Goal: Task Accomplishment & Management: Complete application form

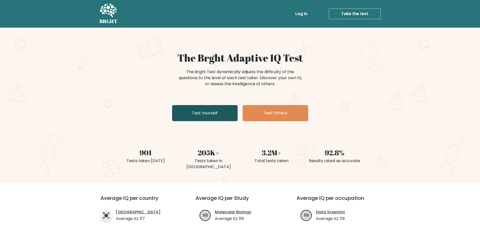
click at [226, 113] on link "Test Yourself" at bounding box center [204, 113] width 65 height 16
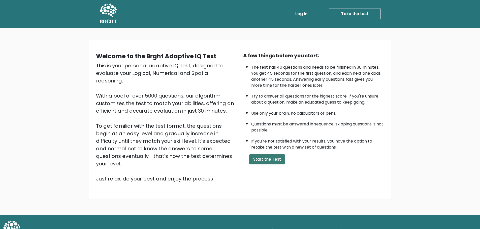
click at [268, 160] on button "Start the Test" at bounding box center [267, 160] width 36 height 10
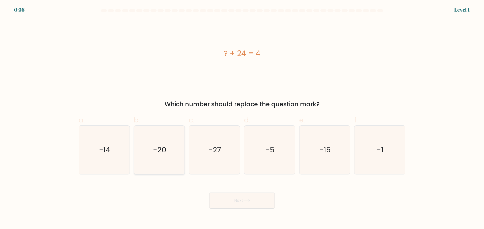
click at [162, 158] on icon "-20" at bounding box center [159, 150] width 49 height 49
click at [242, 118] on input "b. -20" at bounding box center [242, 116] width 0 height 3
radio input "true"
click at [259, 204] on button "Next" at bounding box center [241, 201] width 65 height 16
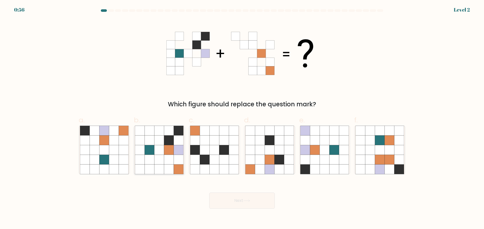
click at [152, 156] on icon at bounding box center [150, 160] width 10 height 10
click at [242, 118] on input "b." at bounding box center [242, 116] width 0 height 3
radio input "true"
click at [257, 202] on button "Next" at bounding box center [241, 201] width 65 height 16
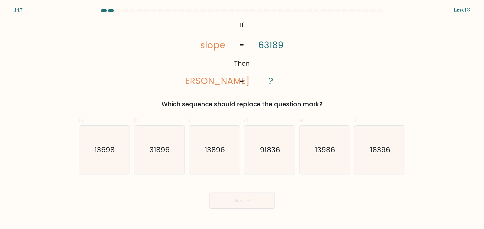
drag, startPoint x: 247, startPoint y: 104, endPoint x: 288, endPoint y: 103, distance: 41.8
click at [288, 103] on div "Which sequence should replace the question mark?" at bounding box center [242, 104] width 320 height 9
click at [156, 152] on text "31896" at bounding box center [160, 150] width 20 height 10
click at [242, 118] on input "b. 31896" at bounding box center [242, 116] width 0 height 3
radio input "true"
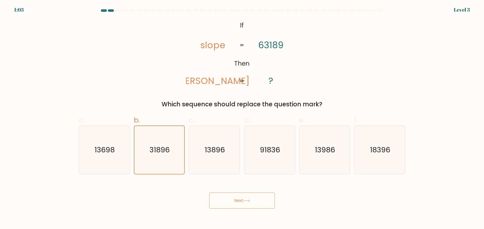
click at [250, 203] on button "Next" at bounding box center [241, 201] width 65 height 16
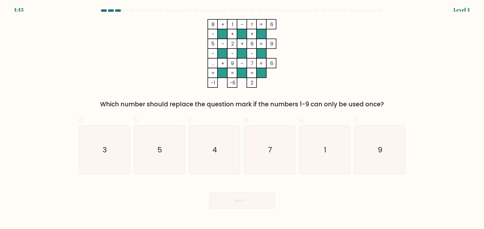
drag, startPoint x: 168, startPoint y: 107, endPoint x: 353, endPoint y: 105, distance: 185.6
click at [353, 105] on div "Which number should replace the question mark if the numbers 1-9 can only be us…" at bounding box center [242, 104] width 320 height 9
click at [108, 156] on icon "3" at bounding box center [104, 150] width 49 height 49
click at [242, 118] on input "a. 3" at bounding box center [242, 116] width 0 height 3
radio input "true"
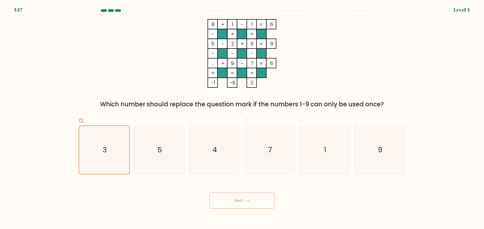
click at [258, 203] on button "Next" at bounding box center [241, 201] width 65 height 16
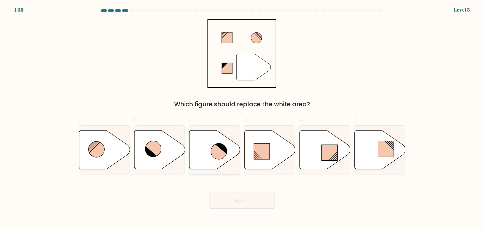
click at [208, 149] on icon at bounding box center [214, 149] width 51 height 39
click at [242, 118] on input "c." at bounding box center [242, 116] width 0 height 3
radio input "true"
click at [256, 204] on button "Next" at bounding box center [241, 201] width 65 height 16
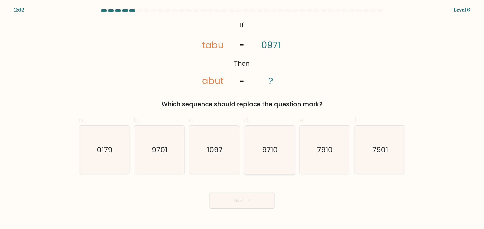
click at [276, 149] on text "9710" at bounding box center [270, 150] width 16 height 10
click at [242, 118] on input "d. 9710" at bounding box center [242, 116] width 0 height 3
radio input "true"
click at [229, 204] on button "Next" at bounding box center [241, 201] width 65 height 16
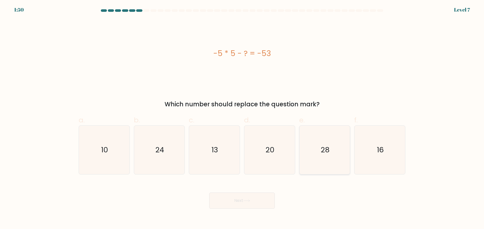
click at [316, 157] on icon "28" at bounding box center [324, 150] width 49 height 49
click at [242, 118] on input "e. 28" at bounding box center [242, 116] width 0 height 3
radio input "true"
click at [251, 195] on button "Next" at bounding box center [241, 201] width 65 height 16
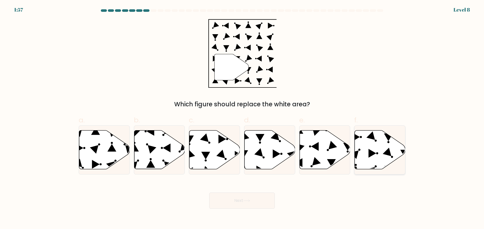
click at [376, 155] on icon at bounding box center [379, 149] width 51 height 39
click at [242, 118] on input "f." at bounding box center [242, 116] width 0 height 3
radio input "true"
click at [253, 204] on button "Next" at bounding box center [241, 201] width 65 height 16
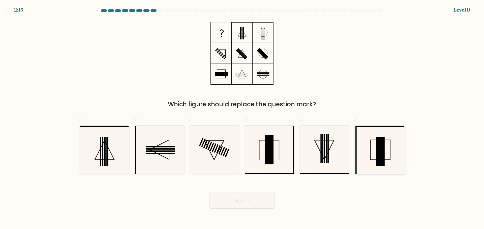
click at [372, 152] on icon at bounding box center [379, 150] width 49 height 49
click at [242, 118] on input "f." at bounding box center [242, 116] width 0 height 3
radio input "true"
click at [250, 198] on button "Next" at bounding box center [241, 201] width 65 height 16
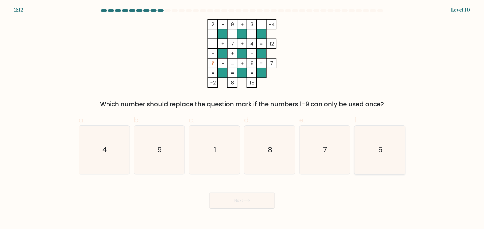
click at [370, 152] on icon "5" at bounding box center [379, 150] width 49 height 49
click at [242, 118] on input "f. 5" at bounding box center [242, 116] width 0 height 3
radio input "true"
click at [251, 205] on button "Next" at bounding box center [241, 201] width 65 height 16
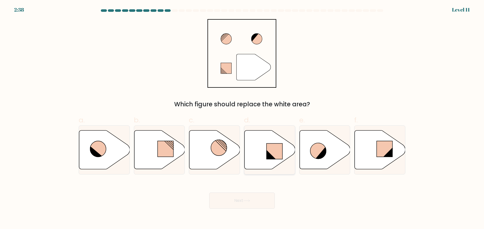
click at [265, 155] on icon at bounding box center [269, 149] width 51 height 39
click at [242, 118] on input "d." at bounding box center [242, 116] width 0 height 3
radio input "true"
click at [239, 205] on button "Next" at bounding box center [241, 201] width 65 height 16
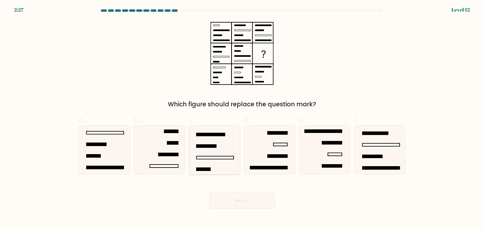
click at [203, 168] on rect at bounding box center [203, 169] width 14 height 3
click at [242, 118] on input "c." at bounding box center [242, 116] width 0 height 3
radio input "true"
click at [239, 203] on button "Next" at bounding box center [241, 201] width 65 height 16
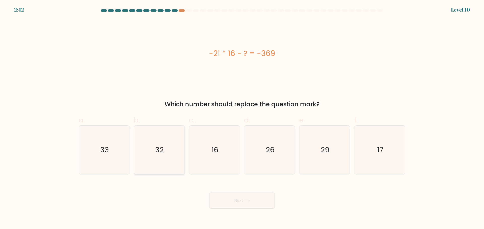
drag, startPoint x: 116, startPoint y: 155, endPoint x: 133, endPoint y: 158, distance: 18.0
click at [116, 155] on icon "33" at bounding box center [104, 150] width 49 height 49
click at [242, 118] on input "a. 33" at bounding box center [242, 116] width 0 height 3
radio input "true"
click at [258, 205] on button "Next" at bounding box center [241, 201] width 65 height 16
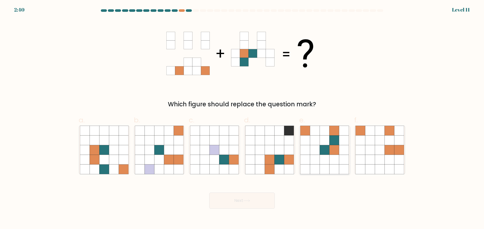
click at [331, 153] on icon at bounding box center [334, 150] width 10 height 10
click at [242, 118] on input "e." at bounding box center [242, 116] width 0 height 3
radio input "true"
click at [225, 198] on button "Next" at bounding box center [241, 201] width 65 height 16
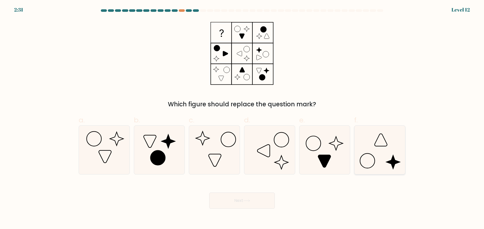
click at [370, 155] on icon at bounding box center [379, 150] width 49 height 49
click at [242, 118] on input "f." at bounding box center [242, 116] width 0 height 3
radio input "true"
click at [256, 206] on button "Next" at bounding box center [241, 201] width 65 height 16
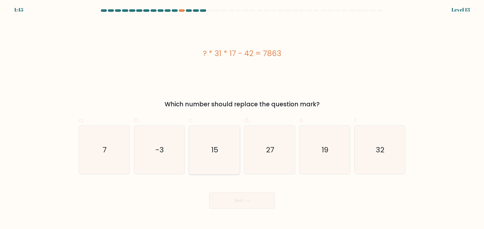
drag, startPoint x: 213, startPoint y: 151, endPoint x: 217, endPoint y: 151, distance: 4.3
click at [213, 151] on text "15" at bounding box center [214, 150] width 7 height 10
click at [242, 118] on input "c. 15" at bounding box center [242, 116] width 0 height 3
radio input "true"
click at [252, 202] on button "Next" at bounding box center [241, 201] width 65 height 16
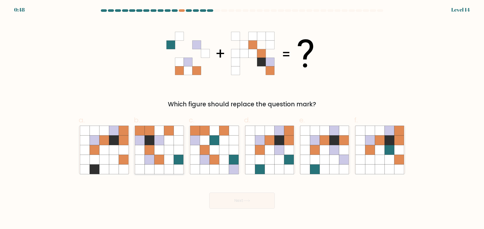
click at [176, 152] on icon at bounding box center [179, 150] width 10 height 10
click at [242, 118] on input "b." at bounding box center [242, 116] width 0 height 3
radio input "true"
click at [261, 207] on button "Next" at bounding box center [241, 201] width 65 height 16
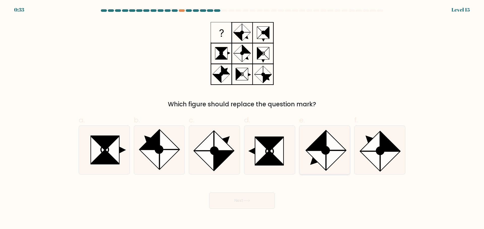
click at [321, 152] on icon at bounding box center [315, 160] width 19 height 19
click at [242, 118] on input "e." at bounding box center [242, 116] width 0 height 3
radio input "true"
click at [254, 201] on button "Next" at bounding box center [241, 201] width 65 height 16
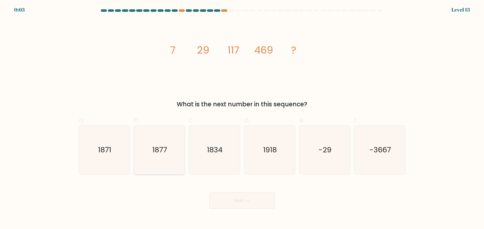
click at [170, 156] on icon "1877" at bounding box center [159, 150] width 49 height 49
click at [242, 118] on input "b. 1877" at bounding box center [242, 116] width 0 height 3
radio input "true"
click at [255, 200] on button "Next" at bounding box center [241, 201] width 65 height 16
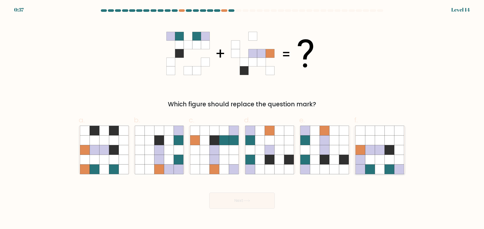
click at [374, 172] on icon at bounding box center [370, 170] width 10 height 10
click at [242, 118] on input "f." at bounding box center [242, 116] width 0 height 3
radio input "true"
click at [257, 203] on button "Next" at bounding box center [241, 201] width 65 height 16
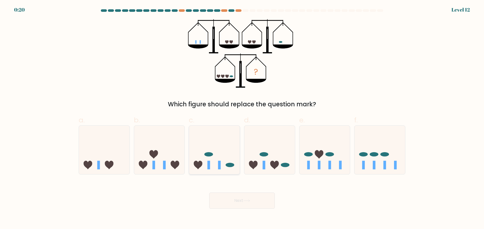
click at [220, 159] on icon at bounding box center [214, 150] width 51 height 42
click at [242, 118] on input "c." at bounding box center [242, 116] width 0 height 3
radio input "true"
click at [258, 206] on button "Next" at bounding box center [241, 201] width 65 height 16
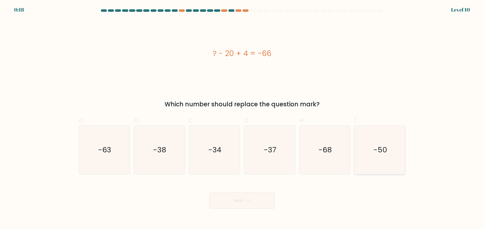
click at [375, 160] on icon "-50" at bounding box center [379, 150] width 49 height 49
click at [242, 118] on input "f. -50" at bounding box center [242, 116] width 0 height 3
radio input "true"
click at [264, 204] on button "Next" at bounding box center [241, 201] width 65 height 16
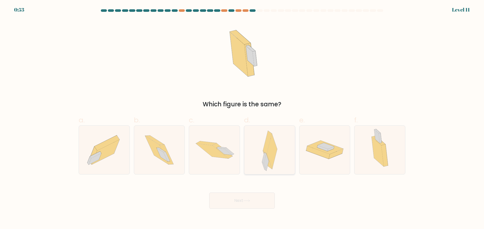
click at [272, 165] on icon at bounding box center [272, 151] width 10 height 35
click at [242, 118] on input "d." at bounding box center [242, 116] width 0 height 3
radio input "true"
click at [252, 204] on button "Next" at bounding box center [241, 201] width 65 height 16
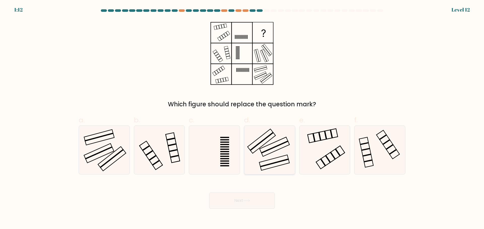
click at [276, 147] on rect at bounding box center [274, 147] width 27 height 13
click at [242, 118] on input "d." at bounding box center [242, 116] width 0 height 3
radio input "true"
click at [252, 198] on button "Next" at bounding box center [241, 201] width 65 height 16
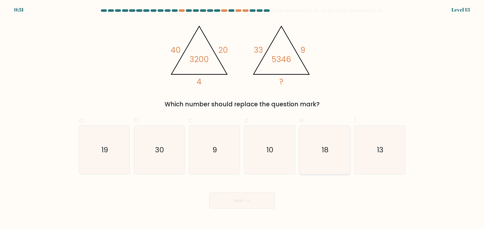
click at [328, 161] on icon "18" at bounding box center [324, 150] width 49 height 49
click at [242, 118] on input "e. 18" at bounding box center [242, 116] width 0 height 3
radio input "true"
click at [254, 200] on button "Next" at bounding box center [241, 201] width 65 height 16
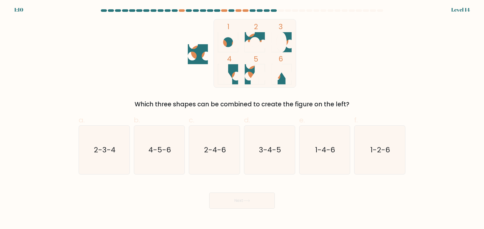
drag, startPoint x: 238, startPoint y: 106, endPoint x: 341, endPoint y: 108, distance: 103.8
click at [341, 108] on div "Which three shapes can be combined to create the figure on the left?" at bounding box center [242, 104] width 320 height 9
click at [157, 166] on icon "4-5-6" at bounding box center [159, 150] width 49 height 49
click at [242, 118] on input "b. 4-5-6" at bounding box center [242, 116] width 0 height 3
radio input "true"
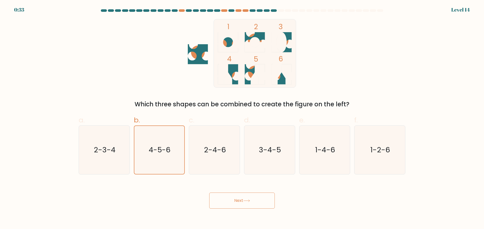
click at [233, 197] on button "Next" at bounding box center [241, 201] width 65 height 16
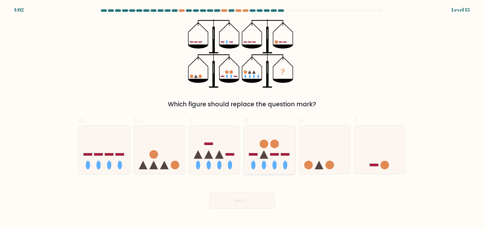
click at [280, 158] on icon at bounding box center [269, 150] width 51 height 42
click at [242, 118] on input "d." at bounding box center [242, 116] width 0 height 3
radio input "true"
click at [259, 201] on button "Next" at bounding box center [241, 201] width 65 height 16
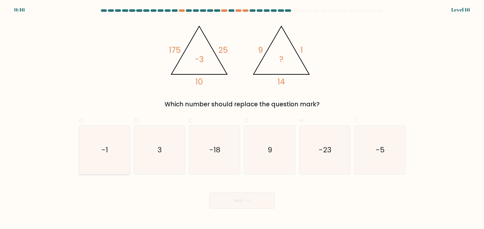
click at [96, 149] on icon "-1" at bounding box center [104, 150] width 49 height 49
click at [242, 118] on input "a. -1" at bounding box center [242, 116] width 0 height 3
radio input "true"
click at [245, 201] on icon at bounding box center [246, 201] width 7 height 3
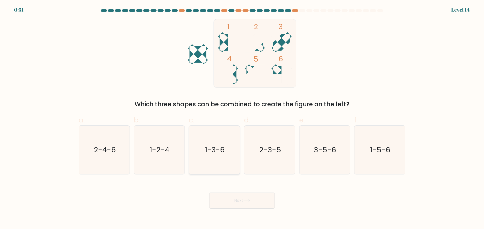
click at [219, 158] on icon "1-3-6" at bounding box center [214, 150] width 49 height 49
click at [242, 118] on input "c. 1-3-6" at bounding box center [242, 116] width 0 height 3
radio input "true"
click at [268, 202] on button "Next" at bounding box center [241, 201] width 65 height 16
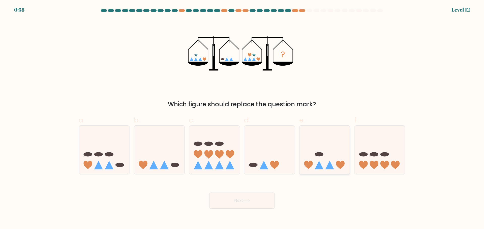
click at [339, 163] on icon at bounding box center [340, 165] width 9 height 9
click at [242, 118] on input "e." at bounding box center [242, 116] width 0 height 3
radio input "true"
click at [267, 203] on button "Next" at bounding box center [241, 201] width 65 height 16
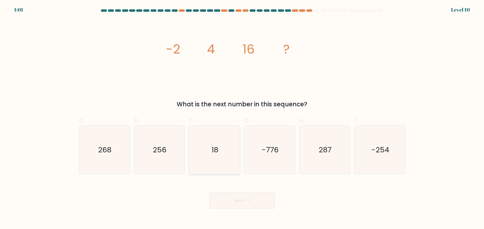
drag, startPoint x: 211, startPoint y: 161, endPoint x: 214, endPoint y: 162, distance: 3.4
click at [211, 161] on icon "18" at bounding box center [214, 150] width 49 height 49
click at [242, 118] on input "c. 18" at bounding box center [242, 116] width 0 height 3
radio input "true"
click at [261, 199] on button "Next" at bounding box center [241, 201] width 65 height 16
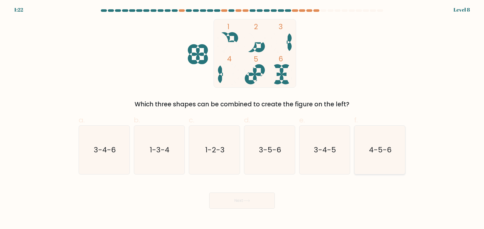
click at [384, 151] on text "4-5-6" at bounding box center [380, 150] width 22 height 10
click at [242, 118] on input "f. 4-5-6" at bounding box center [242, 116] width 0 height 3
radio input "true"
click at [255, 204] on button "Next" at bounding box center [241, 201] width 65 height 16
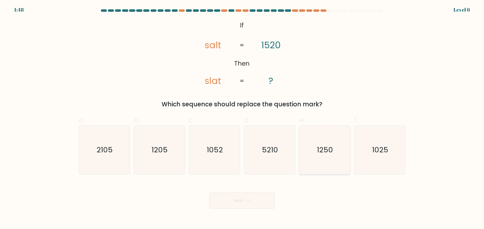
click at [343, 161] on icon "1250" at bounding box center [324, 150] width 49 height 49
click at [242, 118] on input "e. 1250" at bounding box center [242, 116] width 0 height 3
radio input "true"
click at [255, 203] on button "Next" at bounding box center [241, 201] width 65 height 16
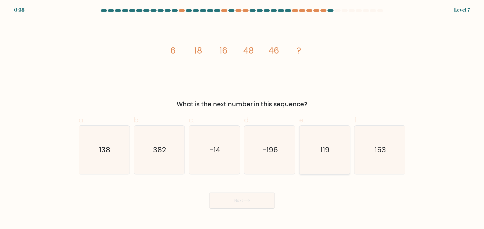
click at [329, 158] on icon "119" at bounding box center [324, 150] width 49 height 49
click at [242, 118] on input "e. 119" at bounding box center [242, 116] width 0 height 3
radio input "true"
click at [250, 204] on button "Next" at bounding box center [241, 201] width 65 height 16
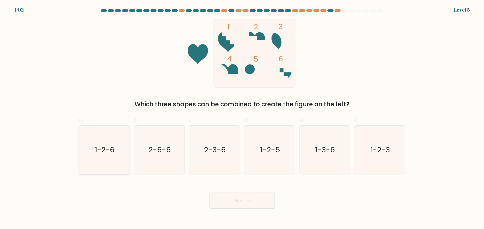
click at [104, 158] on icon "1-2-6" at bounding box center [104, 150] width 49 height 49
click at [242, 118] on input "a. 1-2-6" at bounding box center [242, 116] width 0 height 3
radio input "true"
click at [241, 205] on button "Next" at bounding box center [241, 201] width 65 height 16
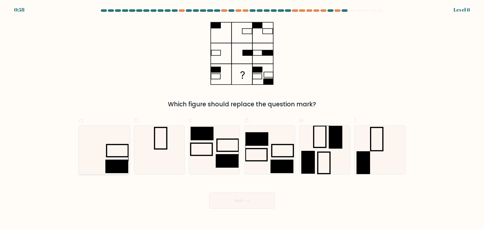
click at [107, 154] on rect at bounding box center [118, 151] width 22 height 12
click at [242, 118] on input "a." at bounding box center [242, 116] width 0 height 3
radio input "true"
click at [247, 200] on icon at bounding box center [246, 201] width 7 height 3
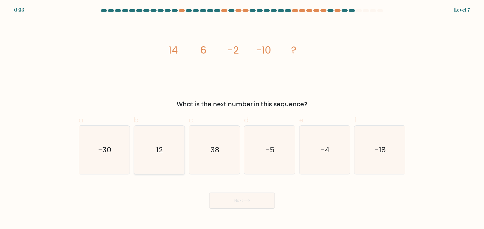
click at [151, 162] on icon "12" at bounding box center [159, 150] width 49 height 49
click at [242, 118] on input "b. 12" at bounding box center [242, 116] width 0 height 3
radio input "true"
click at [255, 198] on button "Next" at bounding box center [241, 201] width 65 height 16
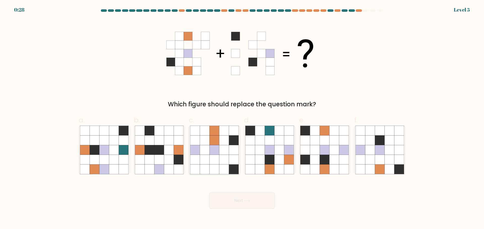
click at [224, 156] on icon at bounding box center [224, 160] width 10 height 10
click at [242, 118] on input "c." at bounding box center [242, 116] width 0 height 3
radio input "true"
click at [259, 205] on button "Next" at bounding box center [241, 201] width 65 height 16
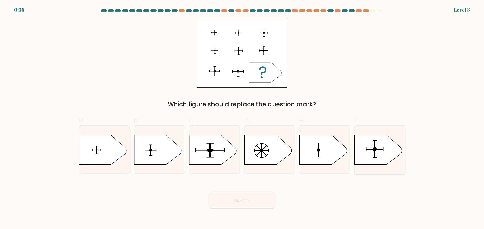
click at [386, 153] on icon at bounding box center [377, 149] width 47 height 29
click at [242, 118] on input "f." at bounding box center [242, 116] width 0 height 3
radio input "true"
click at [264, 204] on button "Next" at bounding box center [241, 201] width 65 height 16
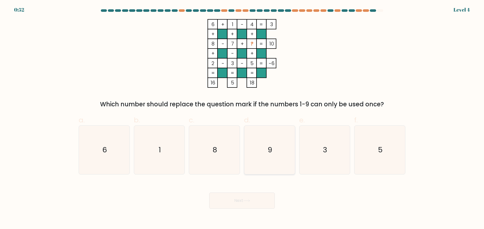
click at [268, 163] on icon "9" at bounding box center [269, 150] width 49 height 49
click at [242, 118] on input "d. 9" at bounding box center [242, 116] width 0 height 3
radio input "true"
click at [244, 203] on button "Next" at bounding box center [241, 201] width 65 height 16
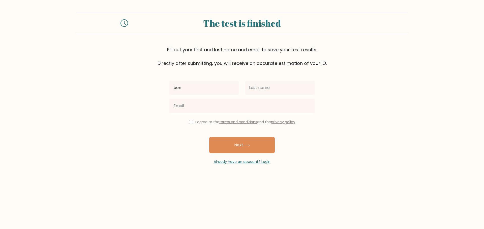
type input "ben"
type input "amlag"
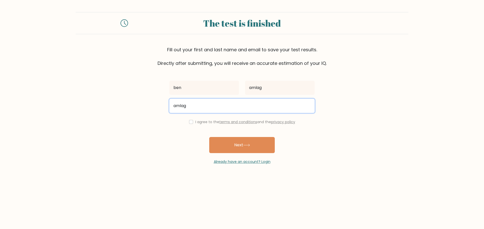
type input "[EMAIL_ADDRESS][DOMAIN_NAME]"
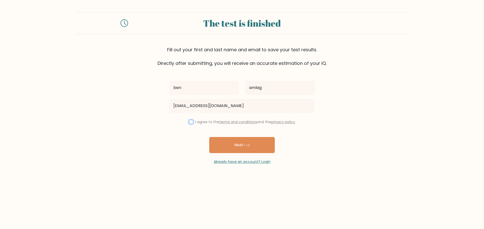
click at [189, 123] on input "checkbox" at bounding box center [191, 122] width 4 height 4
checkbox input "true"
click at [252, 146] on button "Next" at bounding box center [241, 145] width 65 height 16
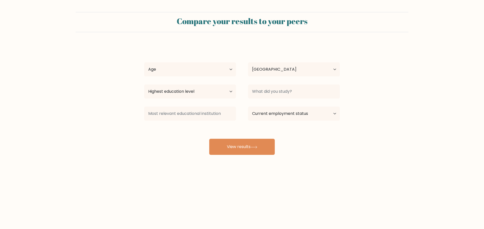
select select "PH"
click at [203, 72] on select "Age Under [DEMOGRAPHIC_DATA] [DEMOGRAPHIC_DATA] [DEMOGRAPHIC_DATA] [DEMOGRAPHIC…" at bounding box center [190, 69] width 92 height 14
drag, startPoint x: 162, startPoint y: 185, endPoint x: 181, endPoint y: 169, distance: 24.9
click at [162, 185] on div "Compare your results to your peers [PERSON_NAME] Age Under [DEMOGRAPHIC_DATA] […" at bounding box center [242, 95] width 484 height 191
click at [217, 149] on button "View results" at bounding box center [241, 147] width 65 height 16
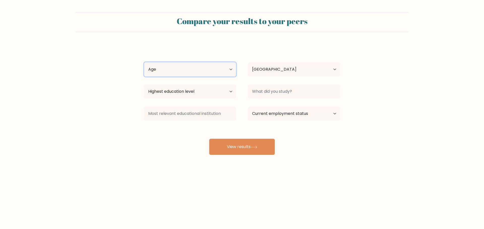
click at [172, 70] on select "Age Under [DEMOGRAPHIC_DATA] [DEMOGRAPHIC_DATA] [DEMOGRAPHIC_DATA] [DEMOGRAPHIC…" at bounding box center [190, 69] width 92 height 14
select select "25_34"
click at [144, 62] on select "Age Under [DEMOGRAPHIC_DATA] [DEMOGRAPHIC_DATA] [DEMOGRAPHIC_DATA] [DEMOGRAPHIC…" at bounding box center [190, 69] width 92 height 14
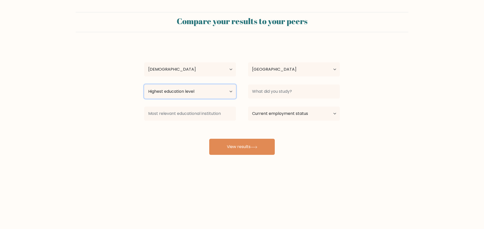
click at [216, 91] on select "Highest education level No schooling Primary Lower Secondary Upper Secondary Oc…" at bounding box center [190, 92] width 92 height 14
select select "bachelors_degree"
click at [144, 85] on select "Highest education level No schooling Primary Lower Secondary Upper Secondary Oc…" at bounding box center [190, 92] width 92 height 14
click at [278, 116] on select "Current employment status Employed Student Retired Other / prefer not to answer" at bounding box center [294, 114] width 92 height 14
select select "other"
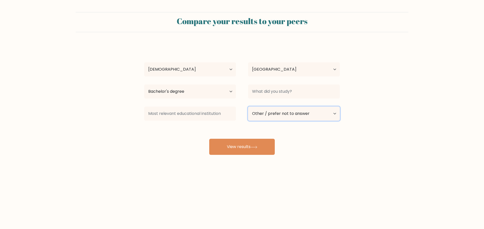
click at [248, 107] on select "Current employment status Employed Student Retired Other / prefer not to answer" at bounding box center [294, 114] width 92 height 14
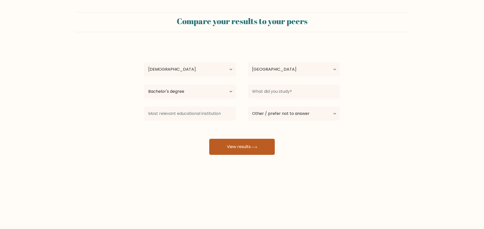
click at [260, 150] on button "View results" at bounding box center [241, 147] width 65 height 16
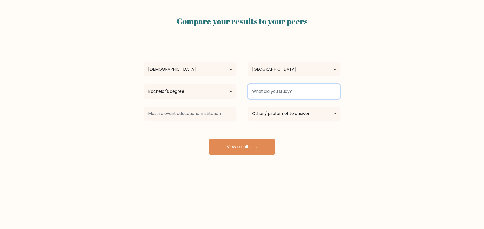
click at [272, 91] on input at bounding box center [294, 92] width 92 height 14
type input "B"
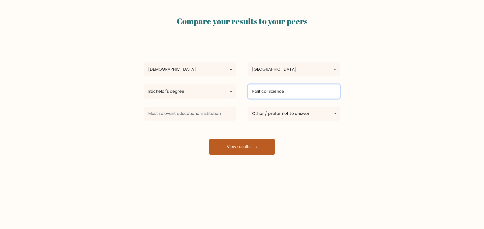
type input "Political Science"
click at [240, 145] on button "View results" at bounding box center [241, 147] width 65 height 16
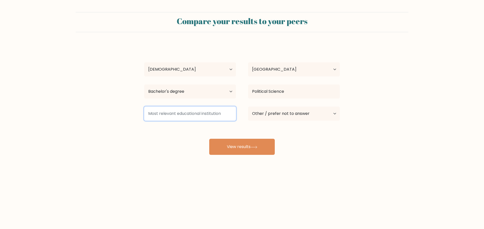
click at [209, 115] on input at bounding box center [190, 114] width 92 height 14
click at [179, 115] on input "[GEOGRAPHIC_DATA]" at bounding box center [190, 114] width 92 height 14
type input "[GEOGRAPHIC_DATA]"
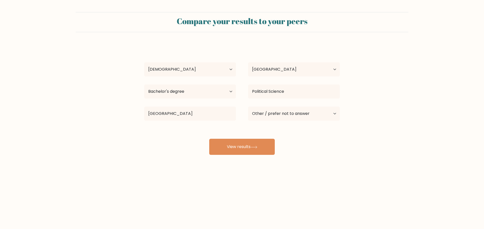
click at [354, 150] on form "Compare your results to your peers [PERSON_NAME] Age Under [DEMOGRAPHIC_DATA] […" at bounding box center [242, 83] width 484 height 143
click at [241, 146] on button "View results" at bounding box center [241, 147] width 65 height 16
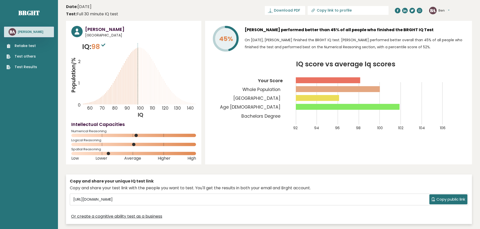
drag, startPoint x: 276, startPoint y: 47, endPoint x: 423, endPoint y: 47, distance: 147.1
click at [423, 47] on p "On [DATE], [PERSON_NAME] finished the BRGHT IQ test. [PERSON_NAME] performed be…" at bounding box center [356, 44] width 222 height 14
click at [300, 11] on span "Download PDF" at bounding box center [287, 10] width 26 height 5
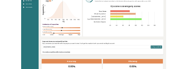
scroll to position [50, 0]
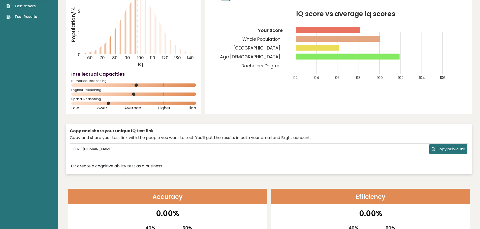
click at [445, 149] on span "Copy public link" at bounding box center [450, 150] width 29 height 6
